Goal: Find specific page/section: Find specific page/section

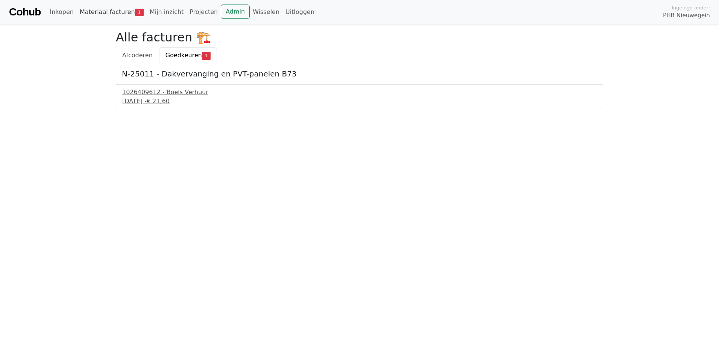
click at [101, 10] on link "Materiaal facturen 1" at bounding box center [112, 12] width 70 height 15
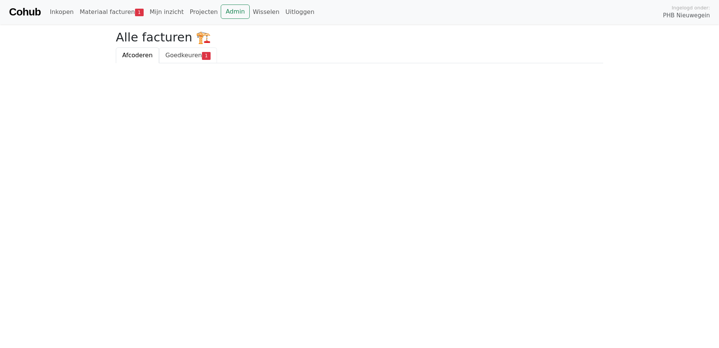
click at [187, 53] on span "Goedkeuren" at bounding box center [184, 55] width 36 height 7
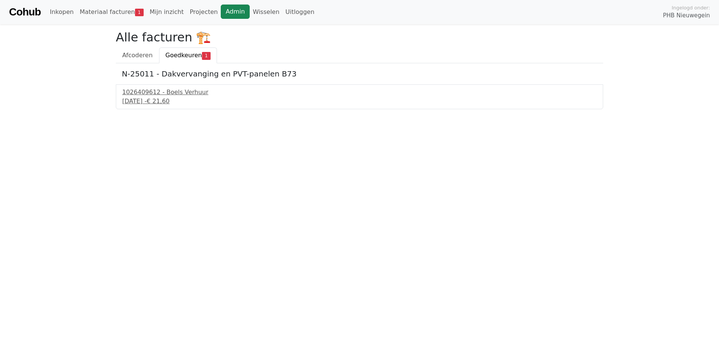
click at [221, 12] on link "Admin" at bounding box center [235, 12] width 29 height 14
